Goal: Information Seeking & Learning: Learn about a topic

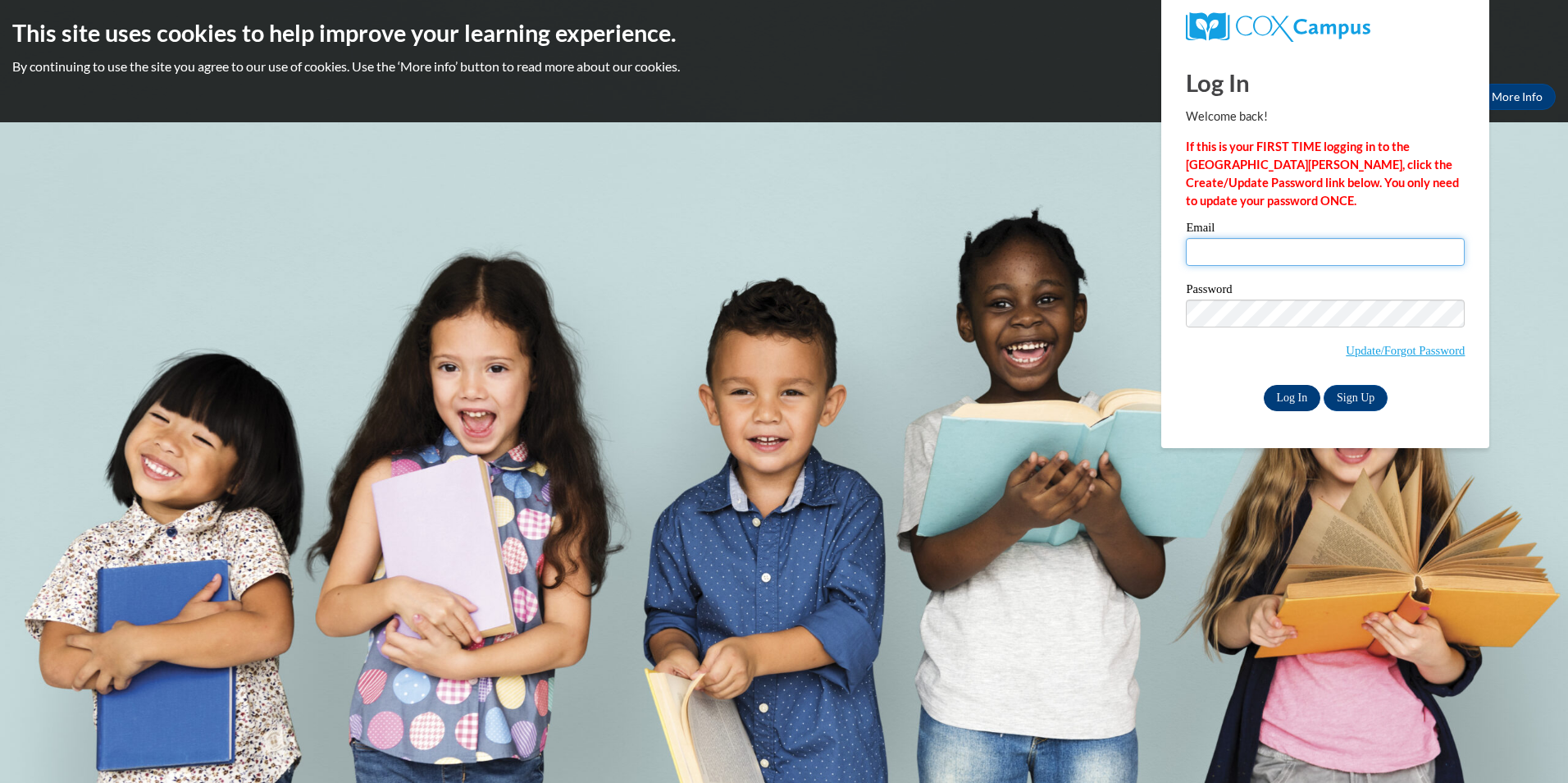
type input "estherevy18@outlook.com"
click at [1284, 401] on input "Log In" at bounding box center [1292, 397] width 57 height 26
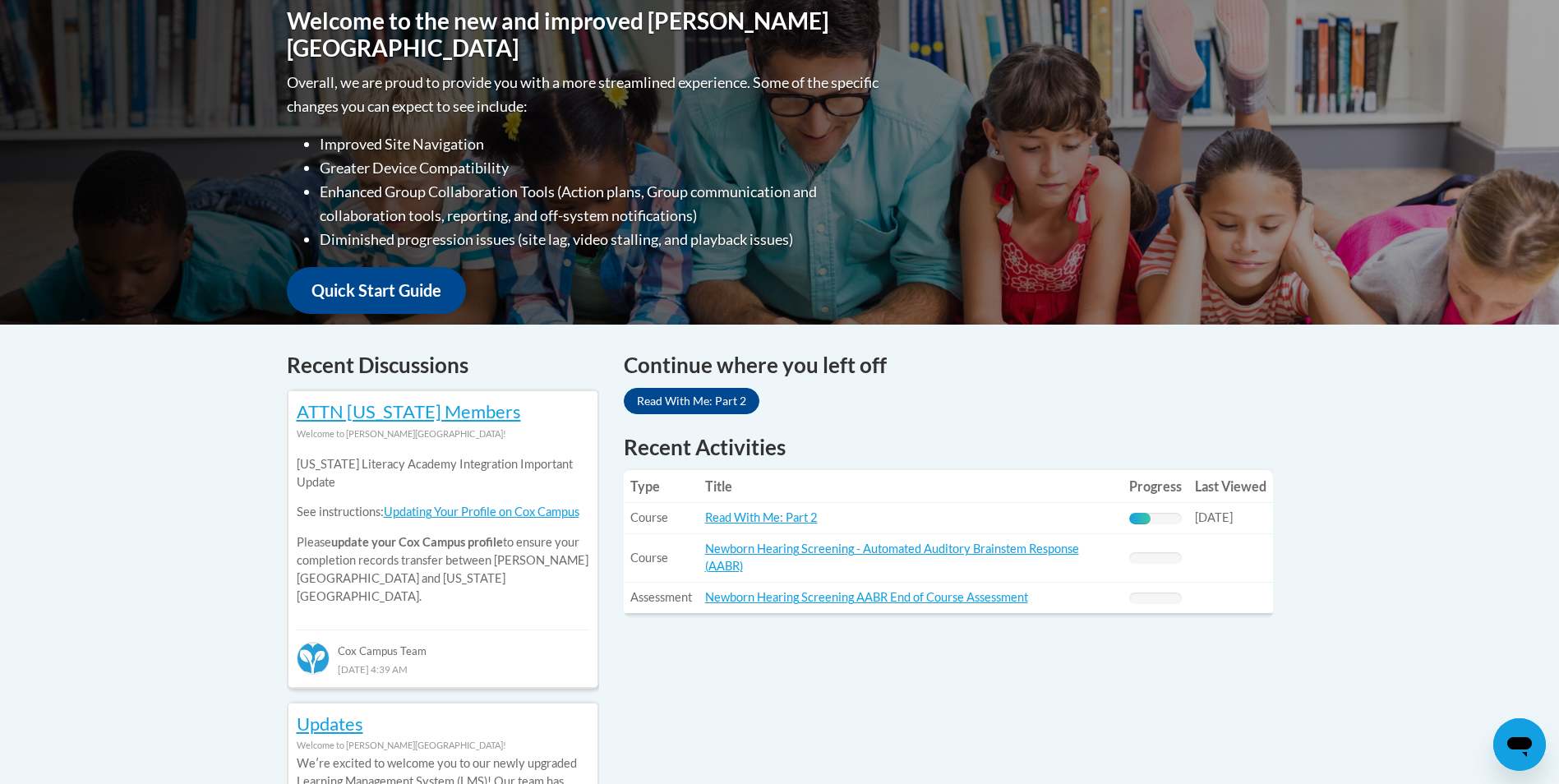
scroll to position [575, 0]
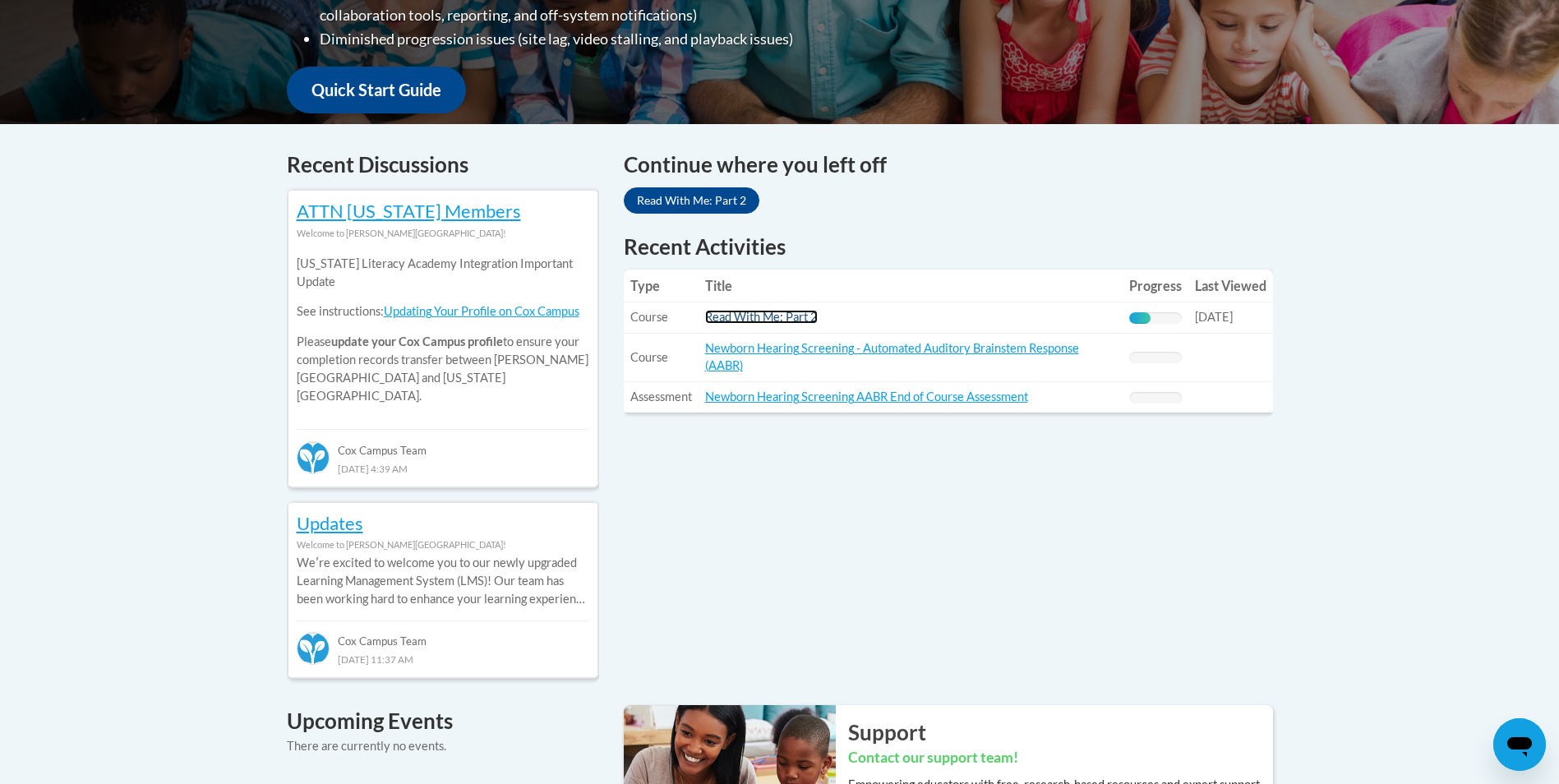
click at [749, 319] on link "Read With Me: Part 2" at bounding box center [762, 316] width 113 height 14
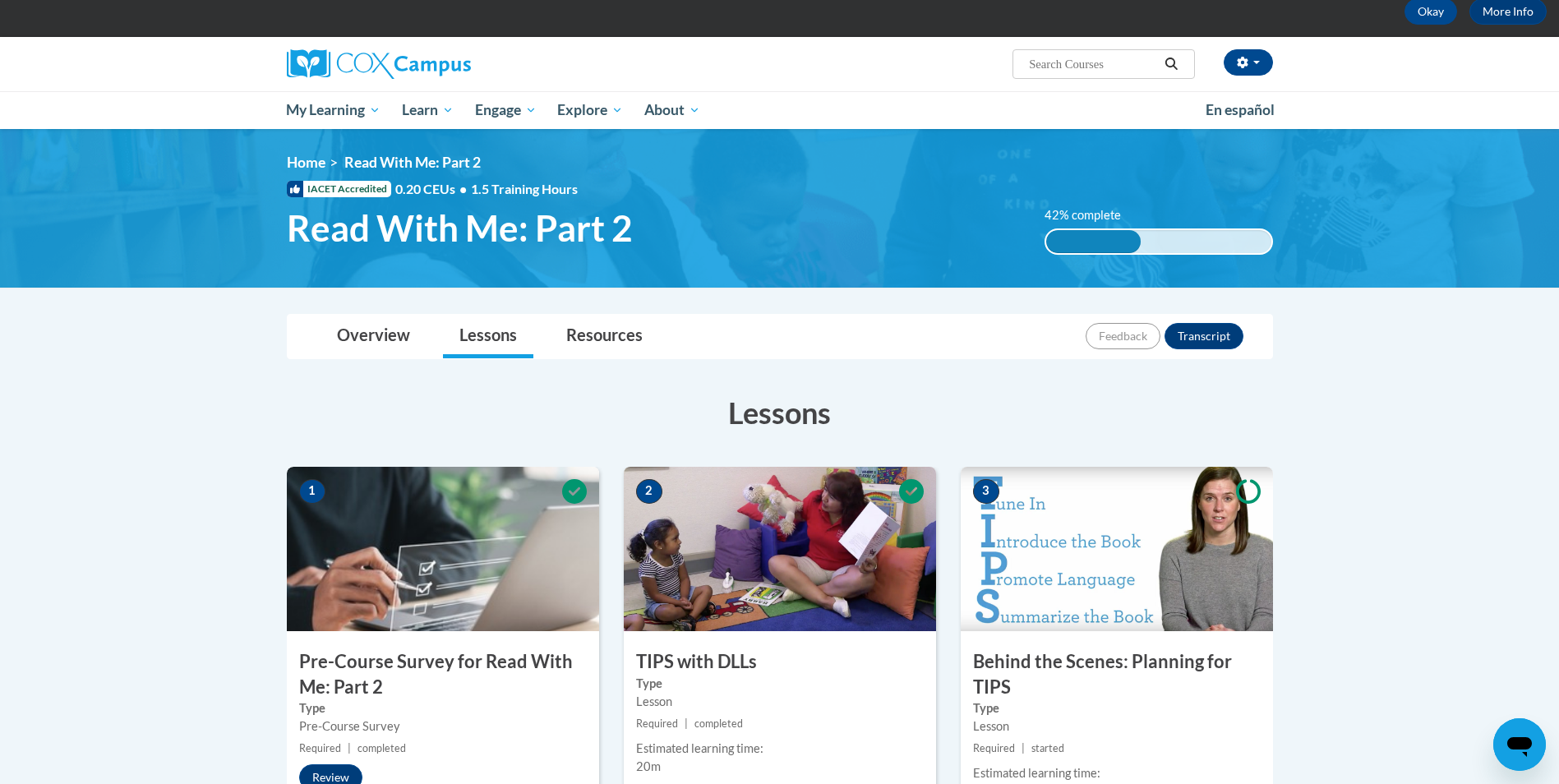
scroll to position [82, 0]
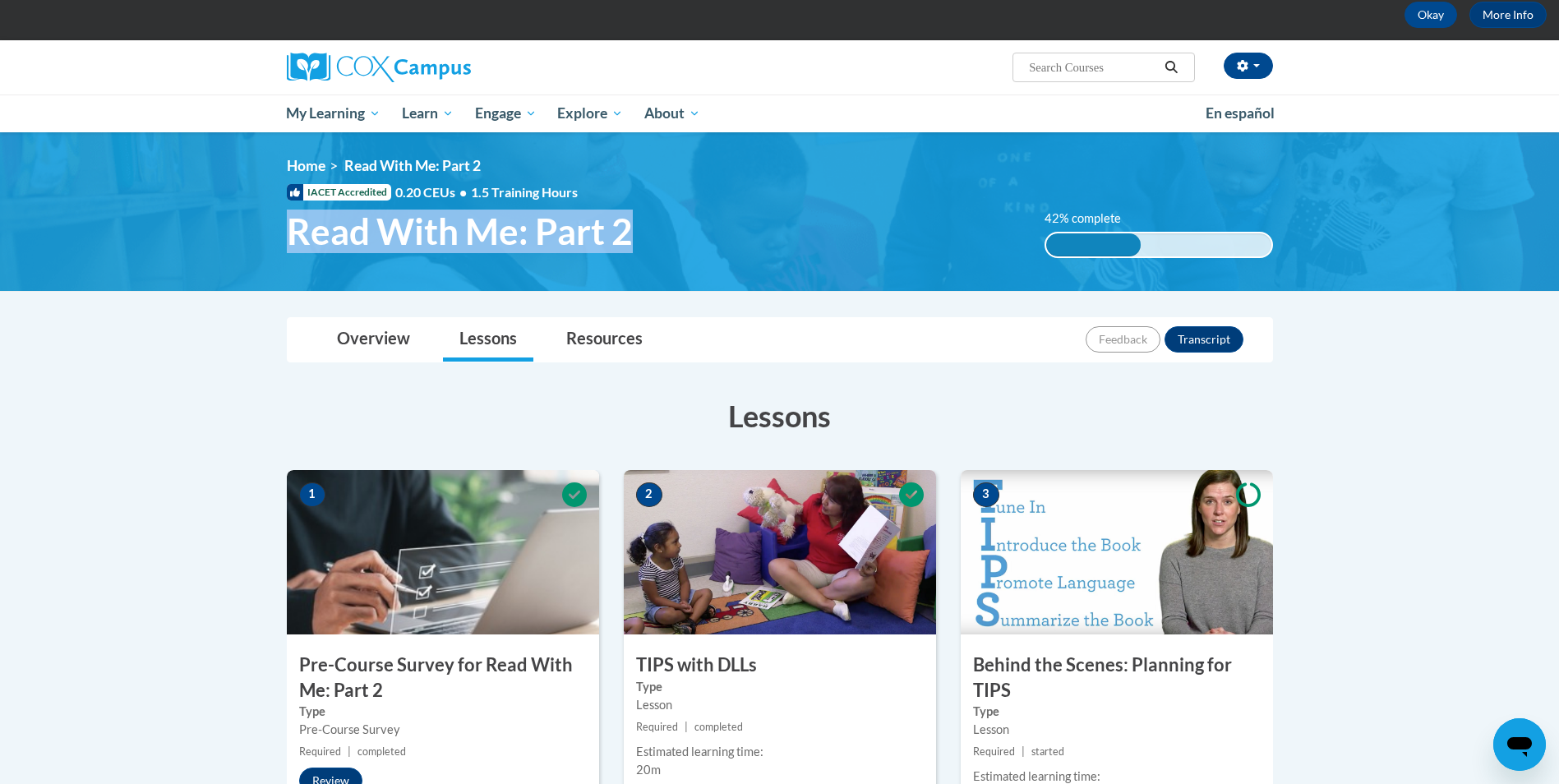
drag, startPoint x: 284, startPoint y: 233, endPoint x: 666, endPoint y: 242, distance: 382.1
click at [666, 242] on h1 "Read With Me: Part 2" at bounding box center [654, 232] width 759 height 44
copy span "Read With Me: Part 2"
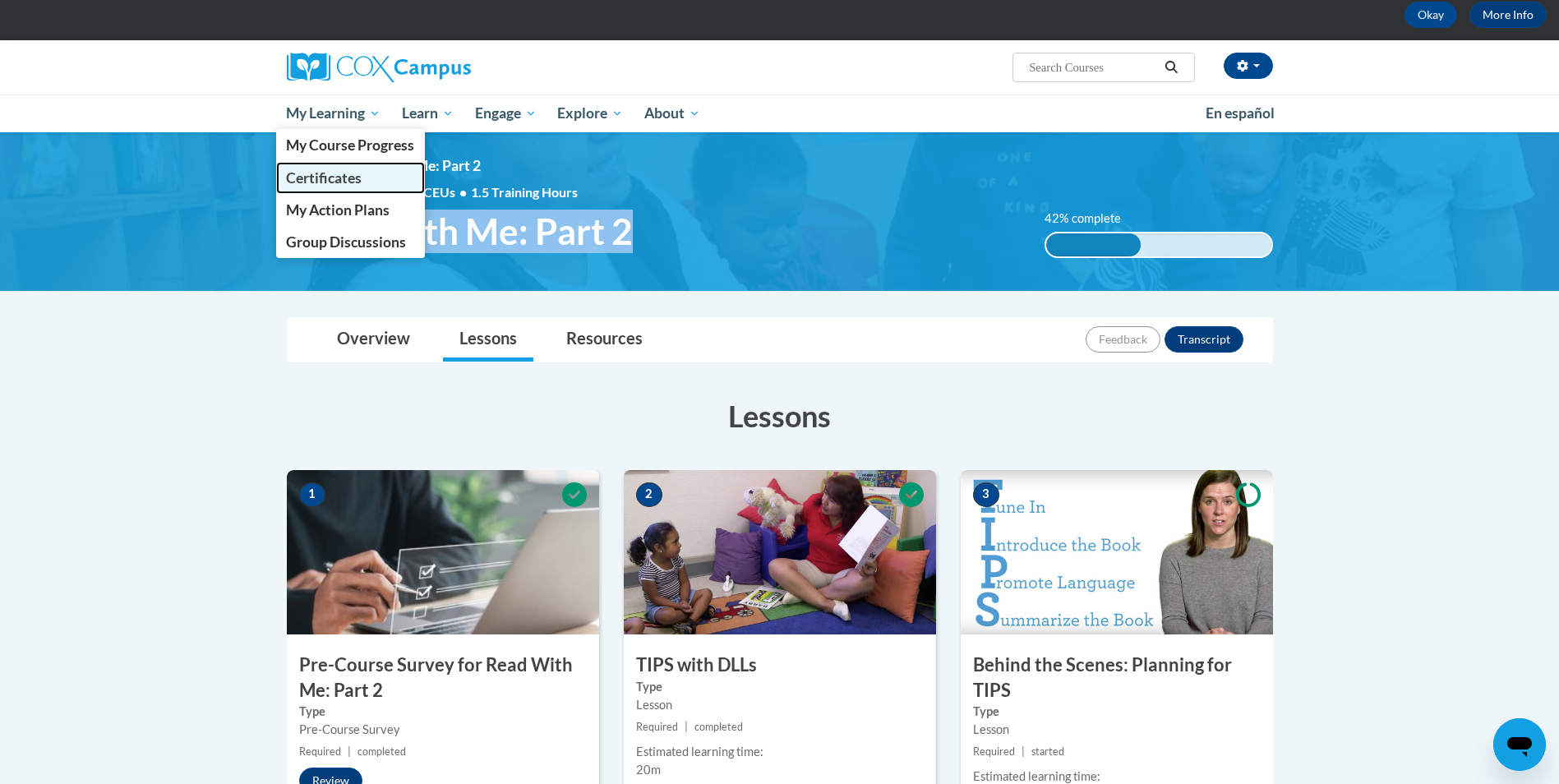
click at [344, 174] on span "Certificates" at bounding box center [324, 177] width 75 height 17
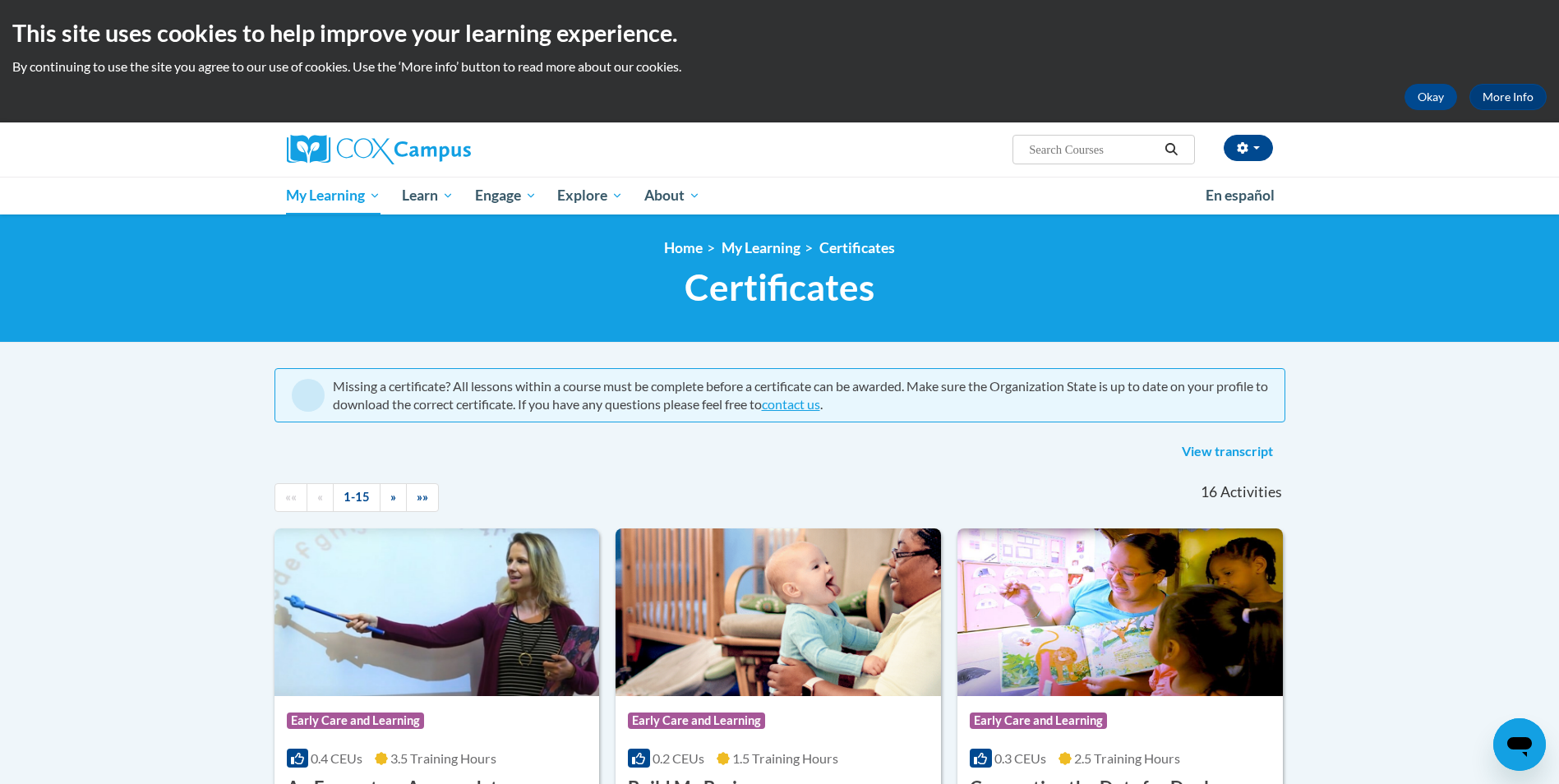
click at [1092, 150] on input "Search..." at bounding box center [1093, 150] width 132 height 20
type input "incident report"
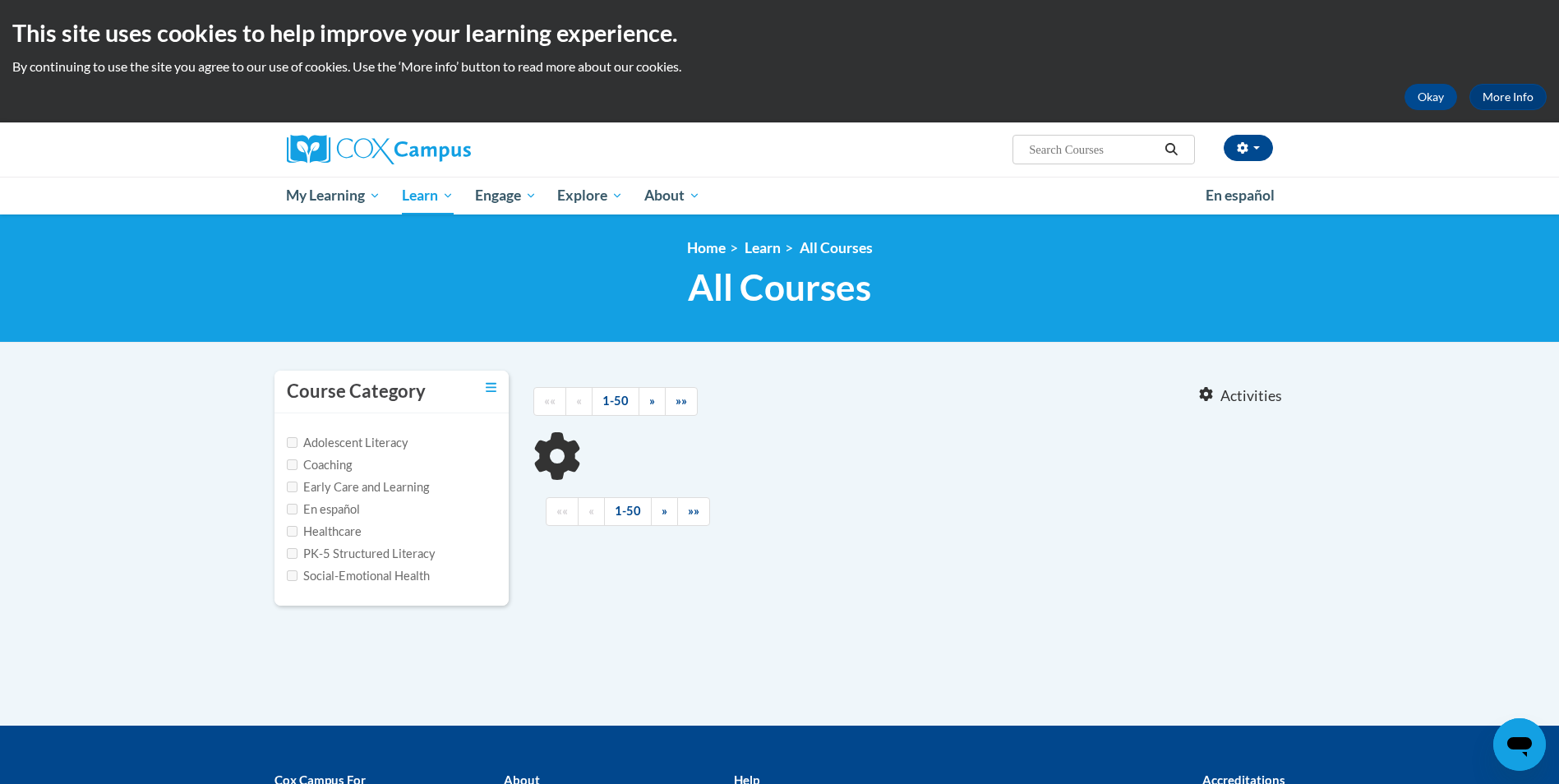
type input "incident report"
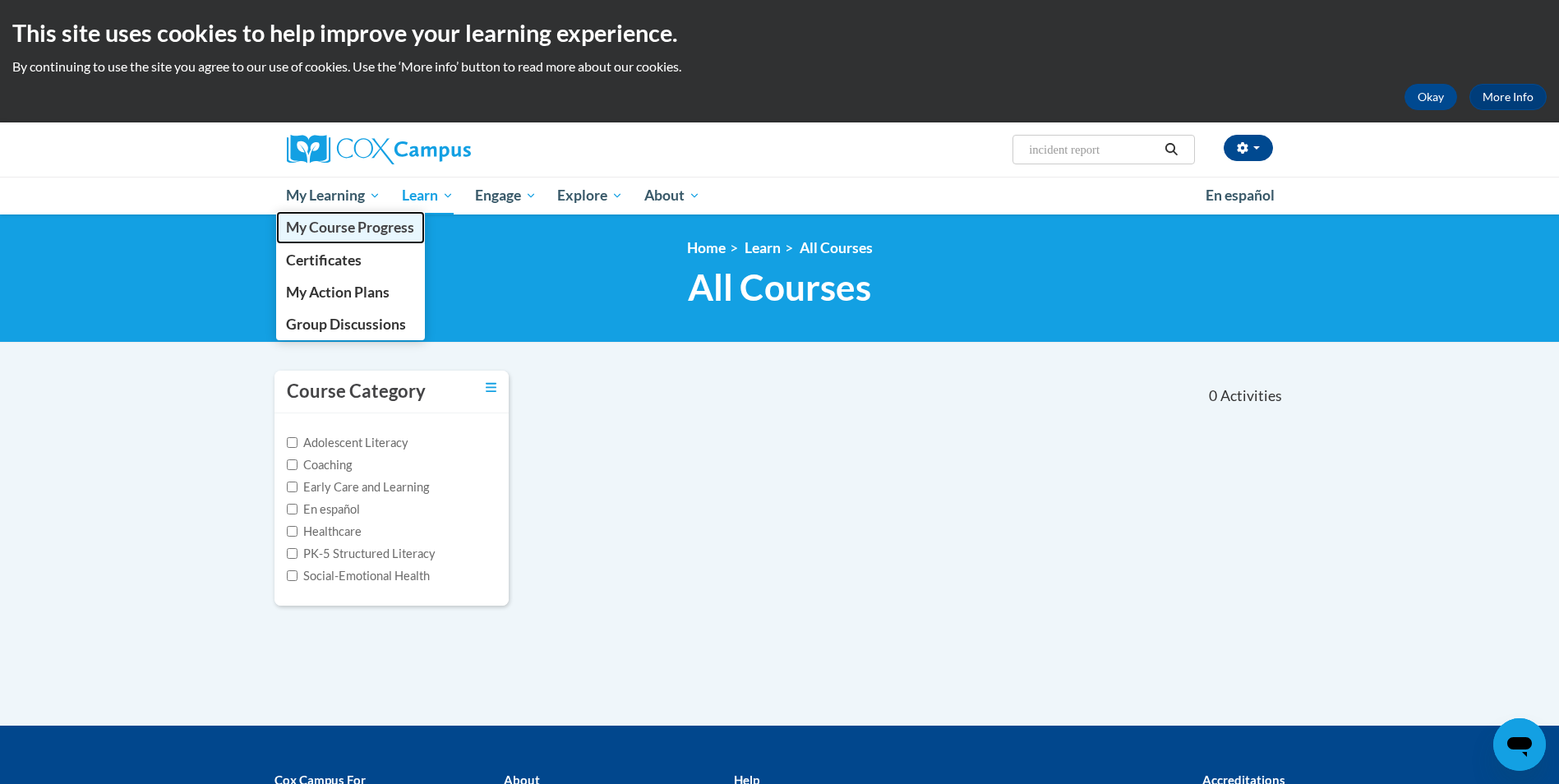
click at [339, 231] on span "My Course Progress" at bounding box center [350, 227] width 128 height 17
